Goal: Transaction & Acquisition: Subscribe to service/newsletter

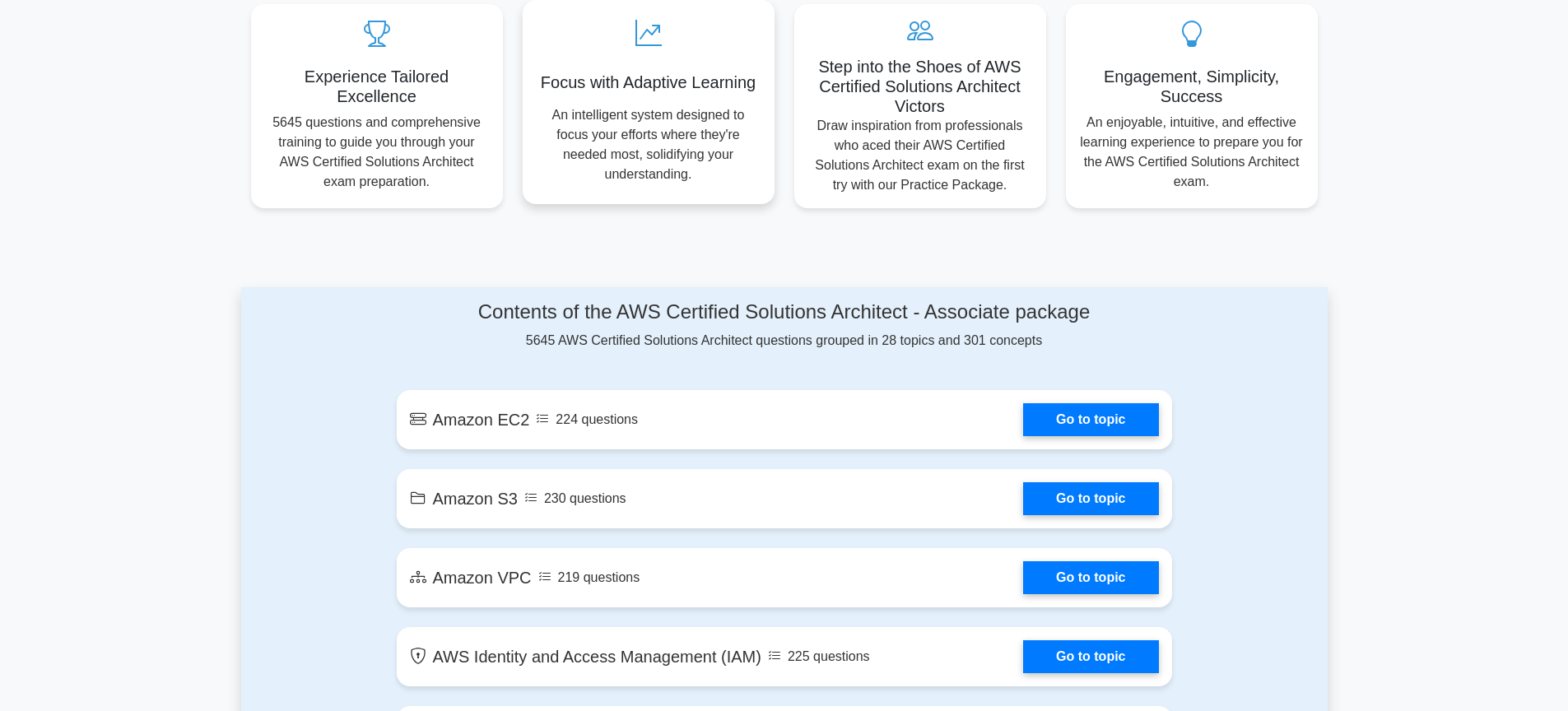
scroll to position [831, 0]
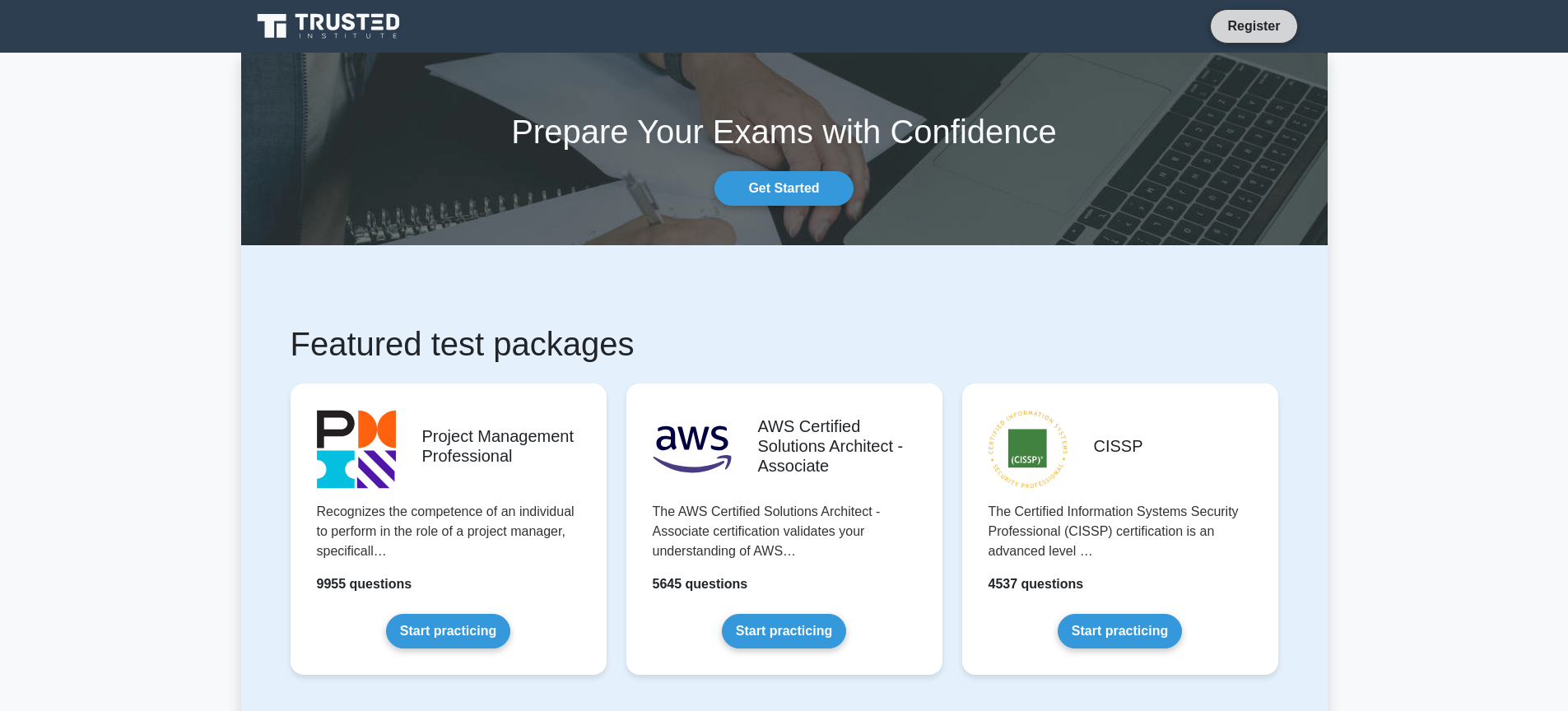
click at [1247, 23] on link "Register" at bounding box center [1254, 26] width 73 height 21
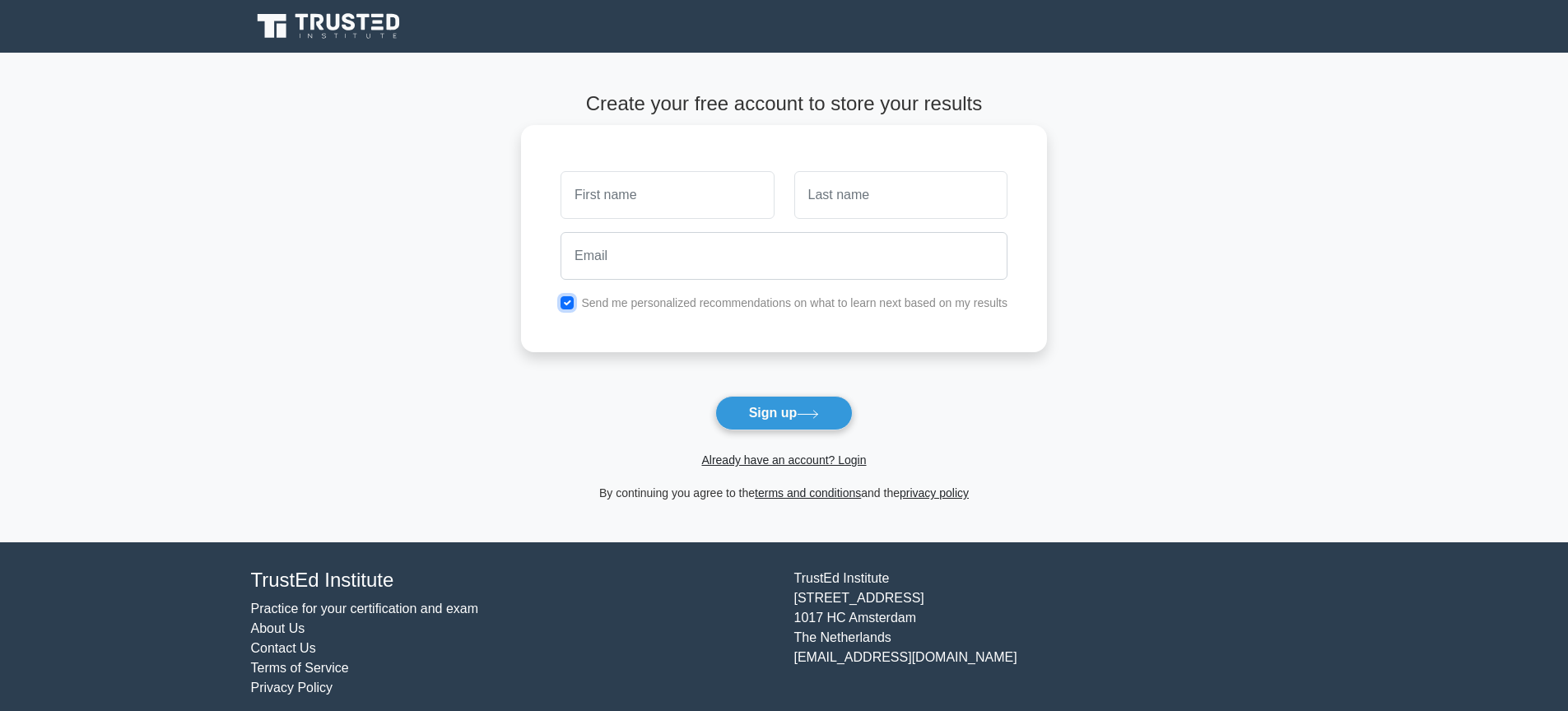
click at [569, 307] on input "checkbox" at bounding box center [567, 302] width 13 height 13
checkbox input "true"
click at [566, 340] on div "Send me personalized recommendations on what to learn next based on my results" at bounding box center [784, 238] width 526 height 227
click at [1184, 276] on main "Create your free account to store your results Send me personalized recommendat…" at bounding box center [784, 297] width 1568 height 489
